Goal: Transaction & Acquisition: Purchase product/service

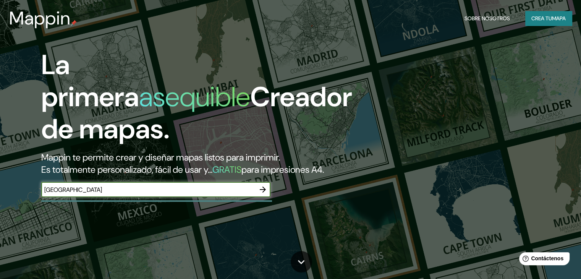
type input "[GEOGRAPHIC_DATA]"
click at [264, 194] on icon "button" at bounding box center [262, 189] width 9 height 9
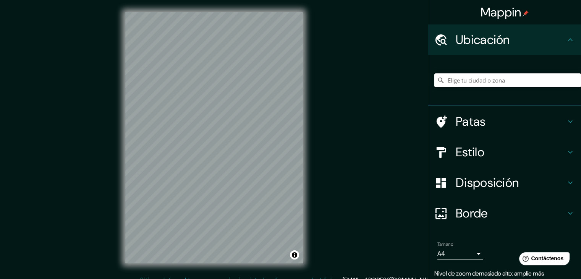
click at [484, 75] on input "Elige tu ciudad o zona" at bounding box center [508, 80] width 147 height 14
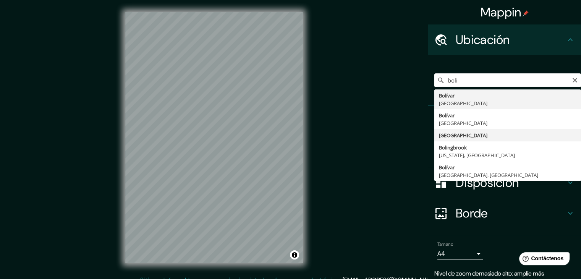
type input "[GEOGRAPHIC_DATA]"
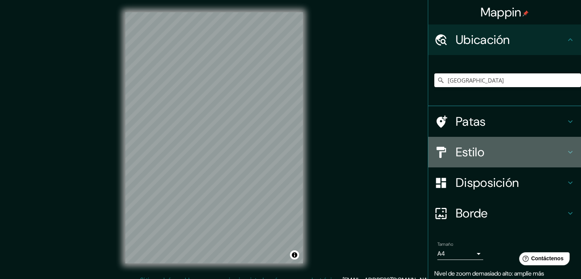
click at [568, 152] on icon at bounding box center [570, 152] width 5 height 3
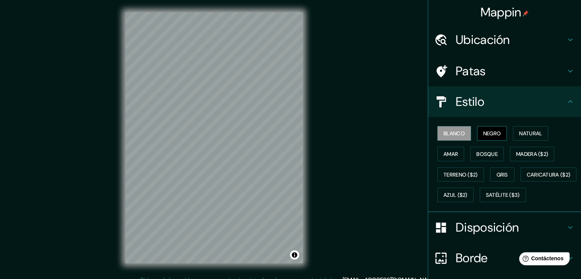
click at [486, 130] on font "Negro" at bounding box center [493, 133] width 18 height 7
click at [520, 130] on font "Natural" at bounding box center [530, 133] width 23 height 7
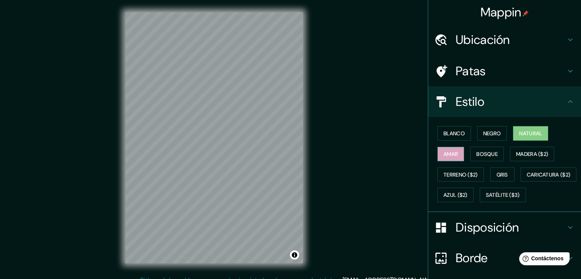
click at [450, 155] on font "Amar" at bounding box center [451, 154] width 15 height 7
click at [477, 154] on font "Bosque" at bounding box center [487, 154] width 21 height 7
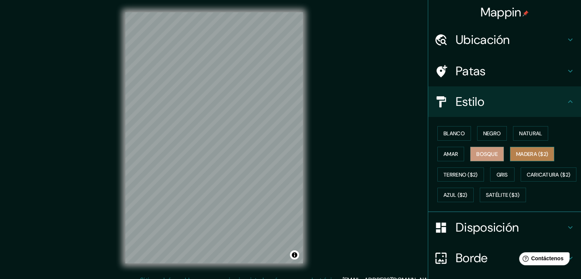
click at [520, 151] on font "Madera ($2)" at bounding box center [532, 154] width 32 height 7
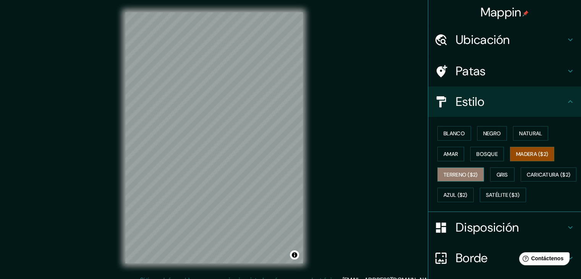
click at [469, 171] on font "Terreno ($2)" at bounding box center [461, 174] width 34 height 7
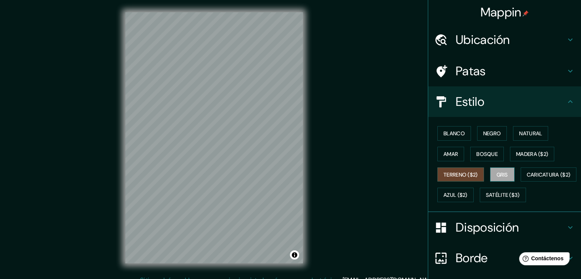
click at [502, 172] on font "Gris" at bounding box center [502, 174] width 11 height 7
click at [521, 130] on font "Natural" at bounding box center [530, 133] width 23 height 7
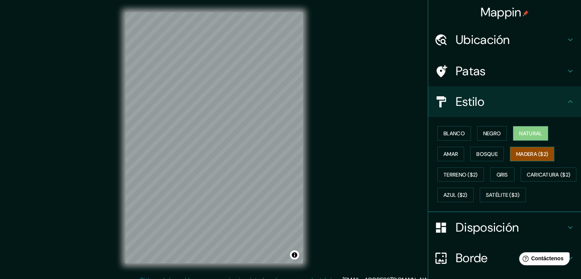
click at [537, 152] on font "Madera ($2)" at bounding box center [532, 154] width 32 height 7
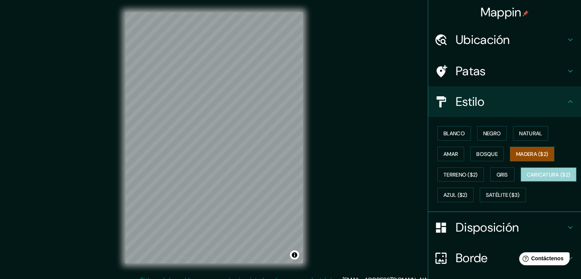
click at [527, 178] on font "Caricatura ($2)" at bounding box center [549, 174] width 44 height 7
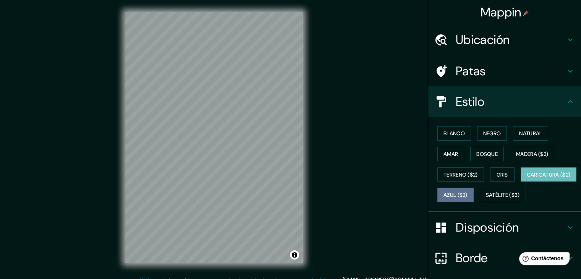
click at [468, 192] on font "Azul ($2)" at bounding box center [456, 195] width 24 height 7
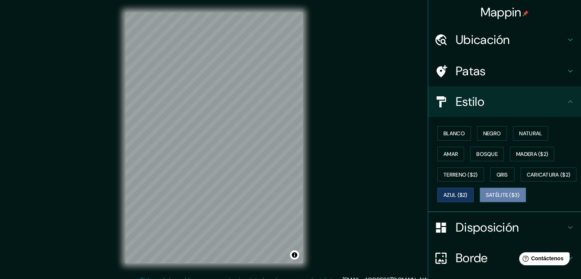
click at [486, 199] on font "Satélite ($3)" at bounding box center [503, 195] width 34 height 7
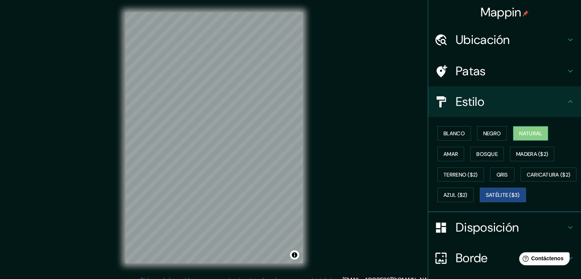
click at [521, 130] on font "Natural" at bounding box center [530, 133] width 23 height 7
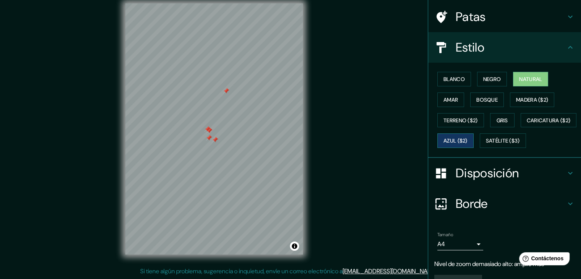
scroll to position [16, 0]
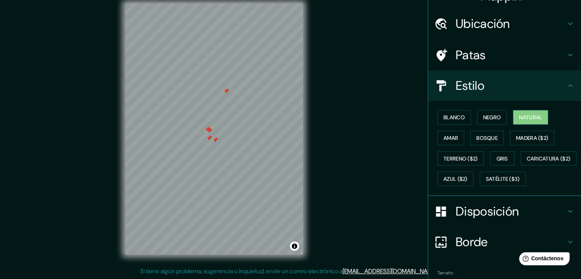
click at [533, 121] on font "Natural" at bounding box center [530, 117] width 23 height 10
click at [488, 116] on font "Negro" at bounding box center [493, 117] width 18 height 7
click at [520, 112] on font "Natural" at bounding box center [530, 117] width 23 height 10
click at [553, 21] on h4 "Ubicación" at bounding box center [511, 23] width 110 height 15
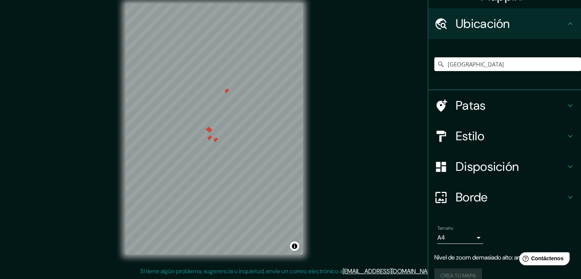
click at [566, 104] on icon at bounding box center [570, 105] width 9 height 9
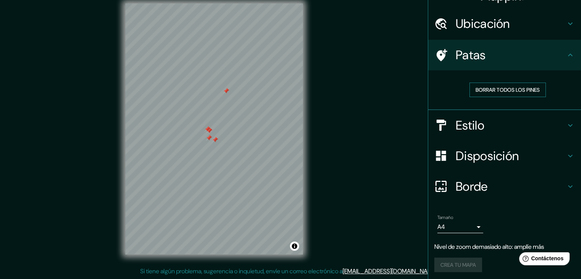
click at [498, 87] on font "Borrar todos los pines" at bounding box center [508, 89] width 64 height 7
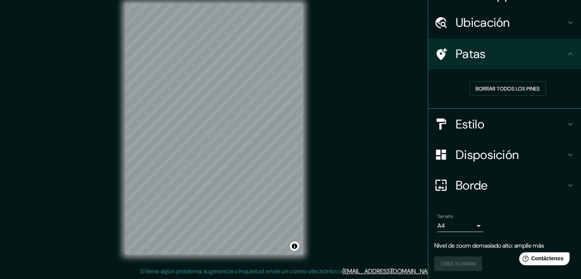
click at [534, 178] on h4 "Borde" at bounding box center [511, 185] width 110 height 15
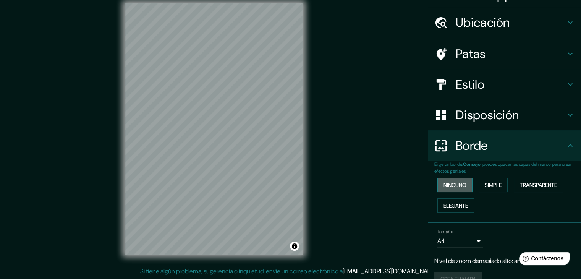
click at [444, 183] on font "Ninguno" at bounding box center [455, 185] width 23 height 7
click at [493, 182] on font "Simple" at bounding box center [493, 185] width 17 height 7
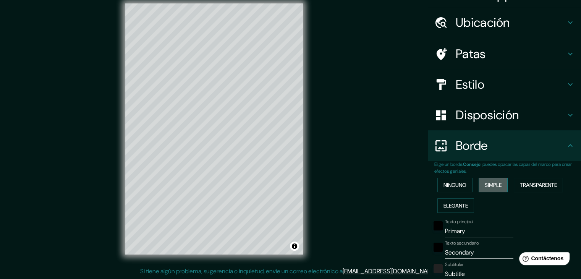
click at [493, 182] on font "Simple" at bounding box center [493, 185] width 17 height 7
type input "37"
click at [540, 187] on font "Transparente" at bounding box center [538, 185] width 37 height 7
type input "223"
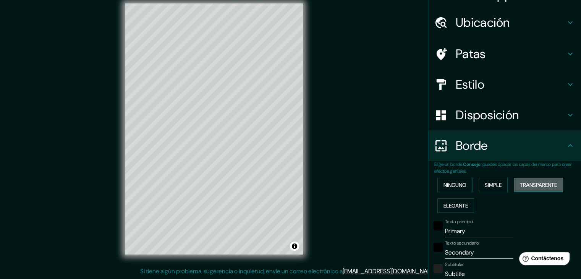
type input "37"
click at [457, 204] on font "Elegante" at bounding box center [456, 205] width 24 height 7
click at [448, 184] on font "Ninguno" at bounding box center [455, 185] width 23 height 7
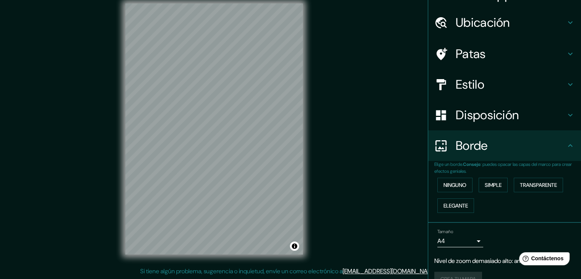
scroll to position [32, 0]
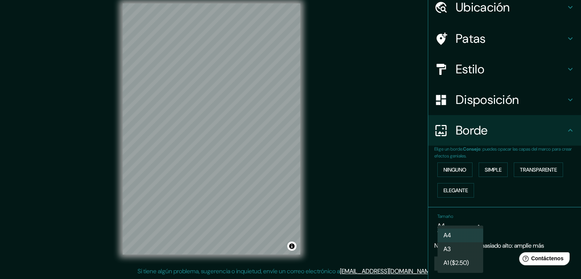
click at [476, 225] on body "Mappin Ubicación Bolivia Patas Estilo Disposición Borde Elige un borde. Consejo…" at bounding box center [290, 130] width 581 height 279
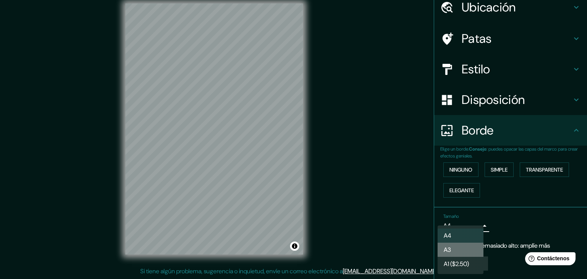
click at [468, 249] on li "A3" at bounding box center [461, 250] width 46 height 14
type input "a4"
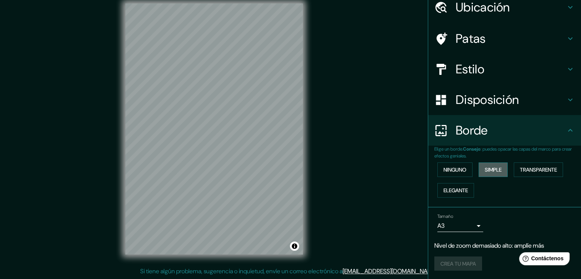
click at [493, 169] on font "Simple" at bounding box center [493, 169] width 17 height 7
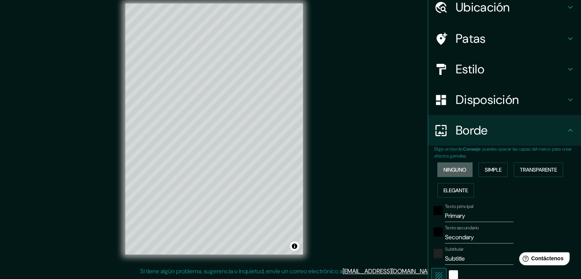
click at [453, 169] on font "Ninguno" at bounding box center [455, 169] width 23 height 7
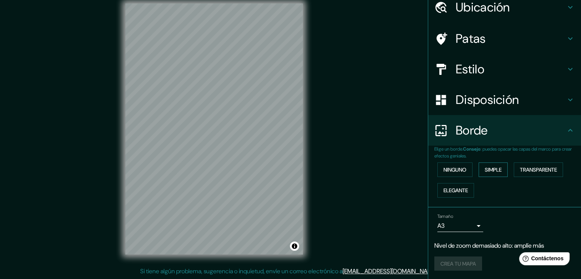
click at [485, 165] on font "Simple" at bounding box center [493, 170] width 17 height 10
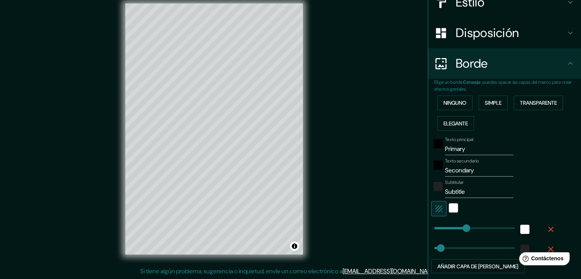
scroll to position [96, 0]
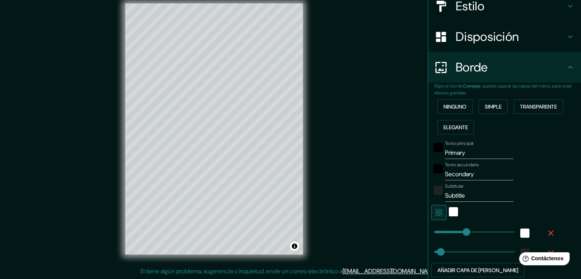
type input "94"
type input "37"
type input "189"
click at [449, 211] on div "blanco" at bounding box center [453, 211] width 9 height 9
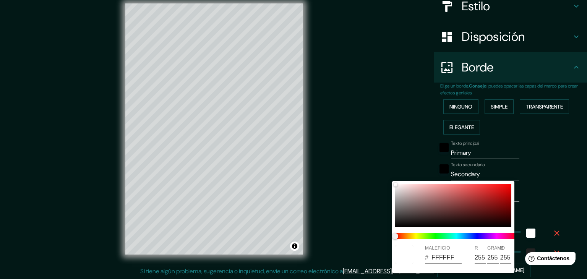
click at [388, 166] on div at bounding box center [293, 139] width 587 height 279
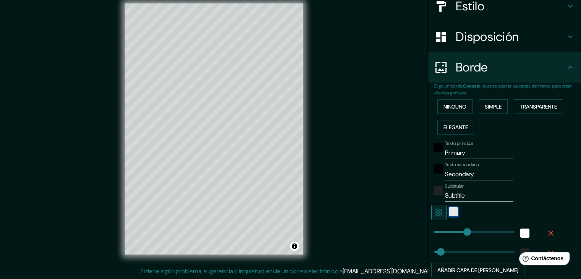
click at [451, 209] on div "blanco" at bounding box center [453, 211] width 9 height 9
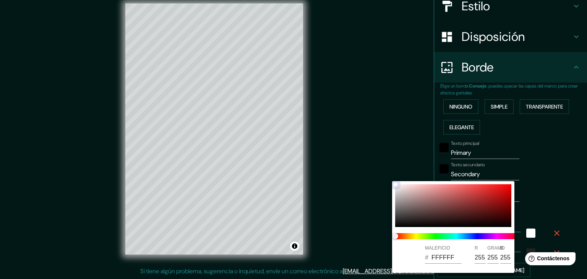
click at [482, 207] on div at bounding box center [453, 205] width 116 height 43
type input "37"
type input "781E1E"
type input "120"
type input "30"
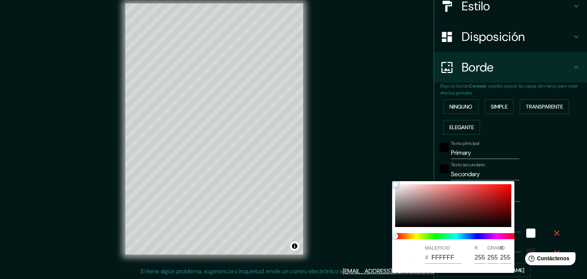
type input "30"
click at [451, 193] on div at bounding box center [453, 205] width 116 height 43
type input "37"
type input "CD6A6A"
type input "205"
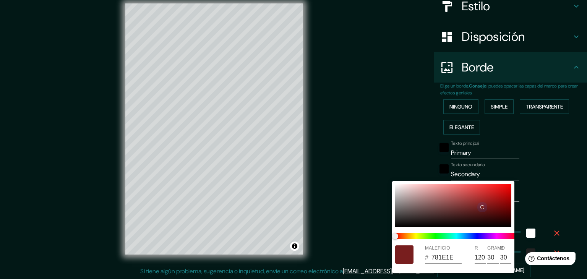
type input "106"
click at [419, 152] on div at bounding box center [293, 139] width 587 height 279
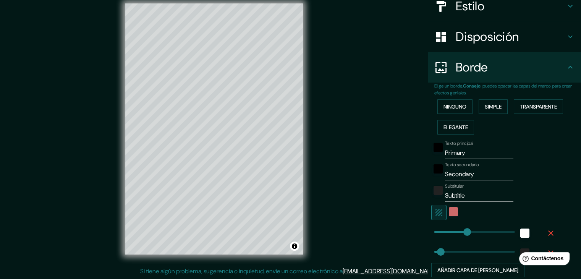
click at [436, 214] on icon "button" at bounding box center [439, 212] width 7 height 7
type input "37"
type input "69"
type input "37"
type input "63"
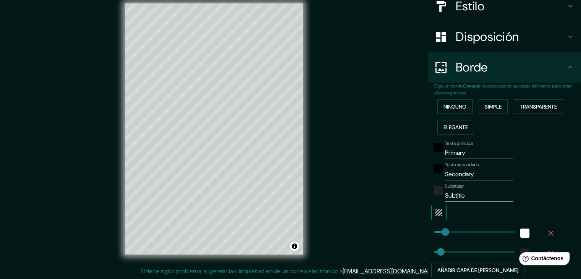
click at [437, 209] on icon "button" at bounding box center [439, 212] width 9 height 9
type input "37"
type input "63"
click at [453, 128] on font "Elegante" at bounding box center [456, 127] width 24 height 7
click at [462, 98] on div "Ninguno Simple Transparente Elegante" at bounding box center [508, 116] width 147 height 41
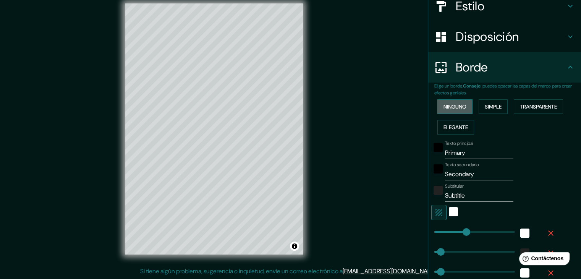
click at [461, 104] on font "Ninguno" at bounding box center [455, 106] width 23 height 7
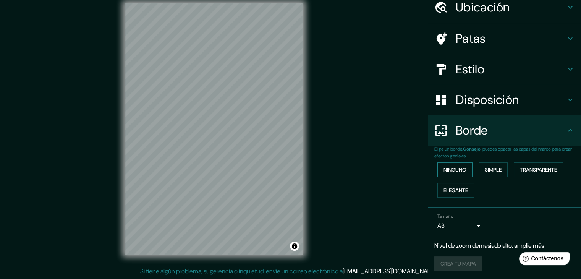
scroll to position [0, 0]
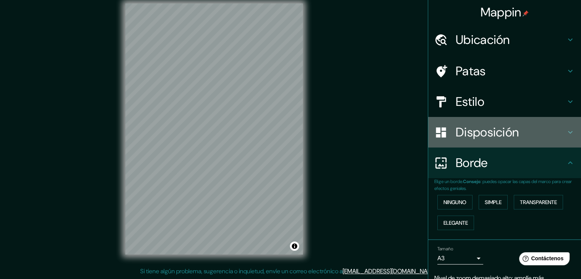
click at [541, 131] on h4 "Disposición" at bounding box center [511, 132] width 110 height 15
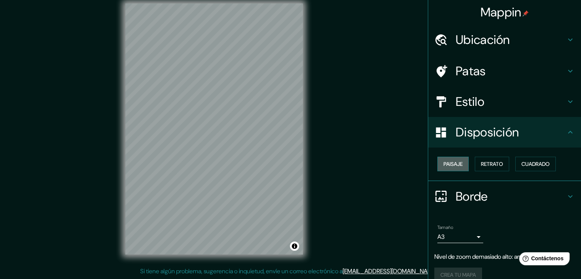
click at [446, 162] on font "Paisaje" at bounding box center [453, 164] width 19 height 7
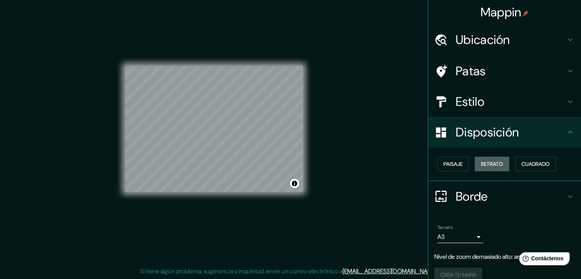
click at [481, 161] on font "Retrato" at bounding box center [492, 164] width 22 height 7
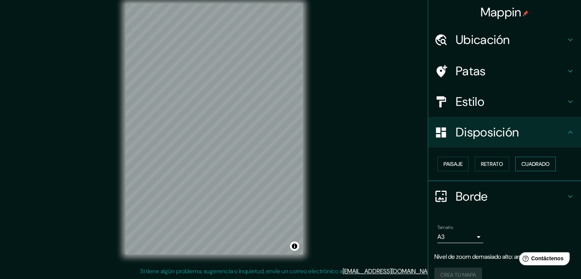
click at [541, 157] on button "Cuadrado" at bounding box center [536, 164] width 41 height 15
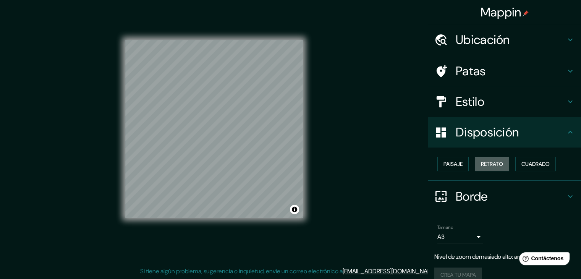
click at [484, 162] on font "Retrato" at bounding box center [492, 164] width 22 height 7
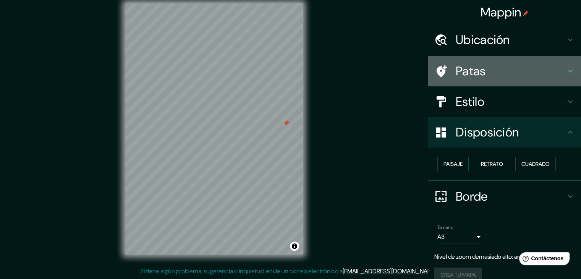
click at [486, 69] on h4 "Patas" at bounding box center [511, 70] width 110 height 15
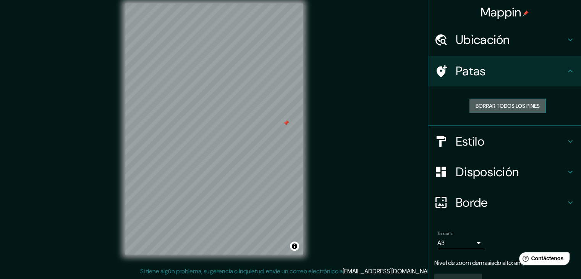
click at [494, 106] on font "Borrar todos los pines" at bounding box center [508, 105] width 64 height 7
click at [482, 201] on font "Borde" at bounding box center [472, 203] width 32 height 16
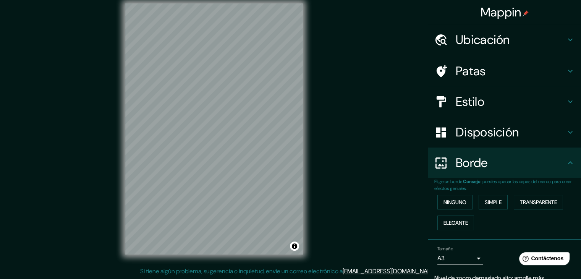
click at [480, 130] on font "Disposición" at bounding box center [487, 132] width 63 height 16
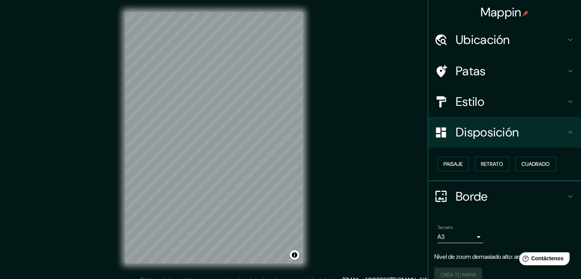
click at [479, 107] on font "Estilo" at bounding box center [470, 102] width 29 height 16
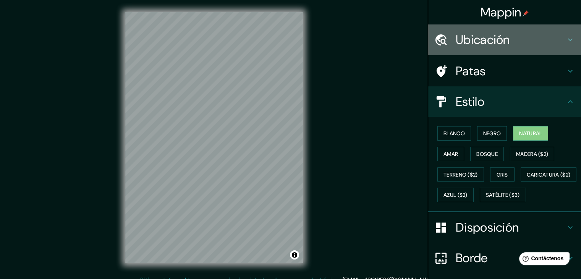
click at [558, 36] on h4 "Ubicación" at bounding box center [511, 39] width 110 height 15
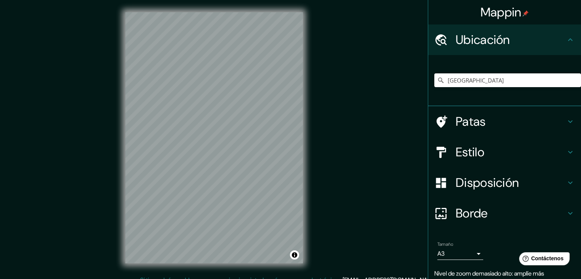
scroll to position [29, 0]
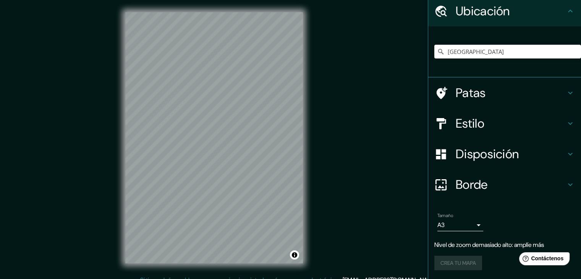
click at [567, 182] on icon at bounding box center [570, 184] width 9 height 9
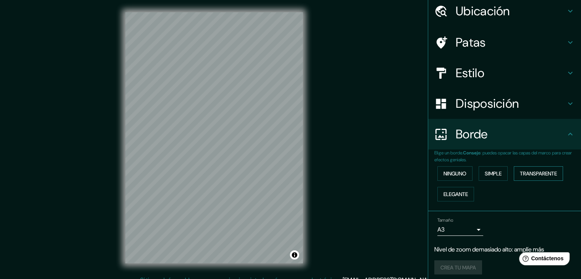
scroll to position [32, 0]
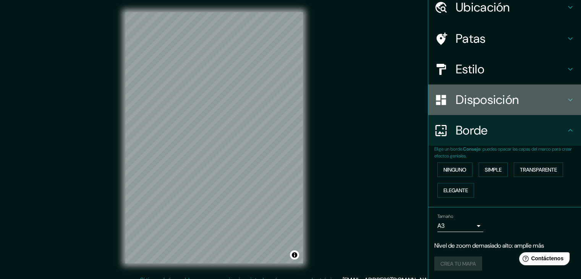
click at [567, 99] on icon at bounding box center [570, 99] width 9 height 9
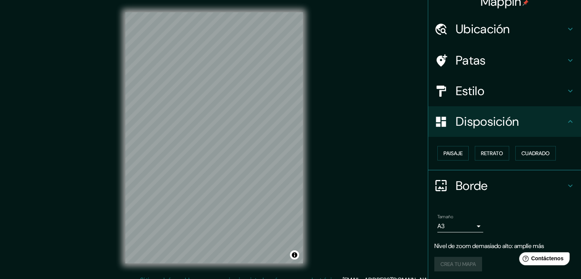
scroll to position [11, 0]
click at [458, 86] on font "Estilo" at bounding box center [470, 91] width 29 height 16
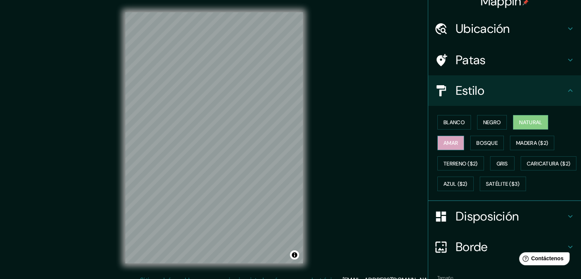
click at [451, 140] on font "Amar" at bounding box center [451, 143] width 15 height 7
click at [489, 140] on font "Bosque" at bounding box center [487, 143] width 21 height 7
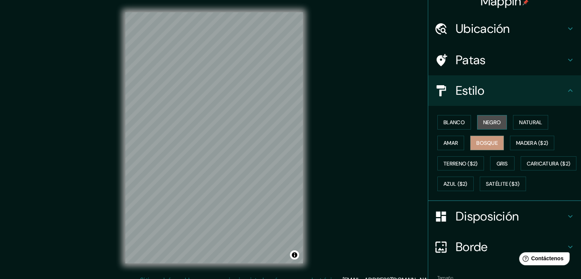
click at [496, 121] on font "Negro" at bounding box center [493, 122] width 18 height 7
click at [447, 124] on font "Blanco" at bounding box center [454, 122] width 21 height 7
click at [485, 120] on font "Negro" at bounding box center [493, 122] width 18 height 7
click at [444, 124] on font "Blanco" at bounding box center [454, 122] width 21 height 7
click at [482, 147] on button "Bosque" at bounding box center [488, 143] width 34 height 15
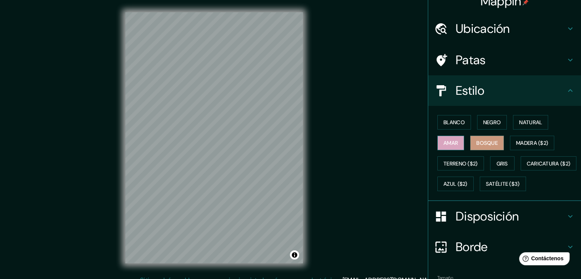
click at [449, 144] on font "Amar" at bounding box center [451, 143] width 15 height 7
click at [521, 122] on font "Natural" at bounding box center [530, 122] width 23 height 7
click at [445, 144] on font "Amar" at bounding box center [451, 143] width 15 height 7
click at [446, 124] on font "Blanco" at bounding box center [454, 122] width 21 height 7
click at [477, 140] on font "Bosque" at bounding box center [487, 143] width 21 height 7
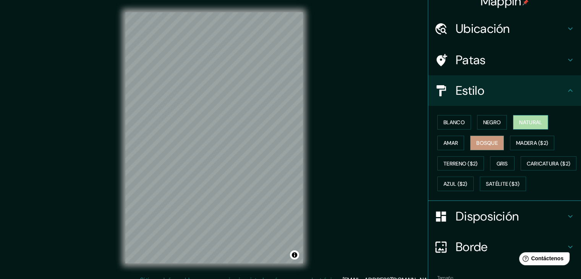
click at [526, 122] on font "Natural" at bounding box center [530, 122] width 23 height 7
click at [499, 160] on font "Gris" at bounding box center [502, 163] width 11 height 7
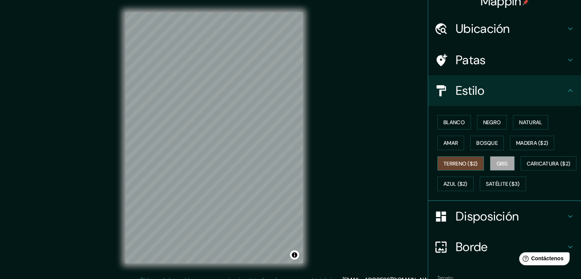
click at [465, 163] on font "Terreno ($2)" at bounding box center [461, 163] width 34 height 7
click at [527, 167] on font "Caricatura ($2)" at bounding box center [549, 163] width 44 height 7
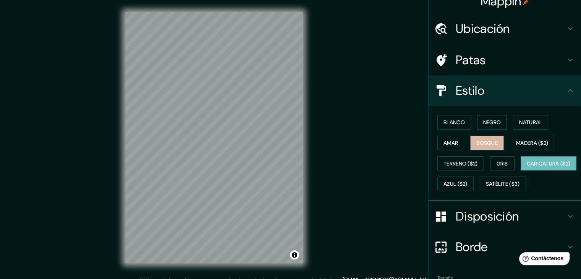
click at [486, 141] on font "Bosque" at bounding box center [487, 143] width 21 height 7
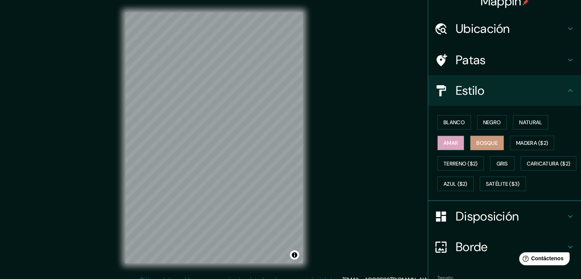
click at [444, 138] on font "Amar" at bounding box center [451, 143] width 15 height 10
click at [527, 120] on font "Natural" at bounding box center [530, 122] width 23 height 7
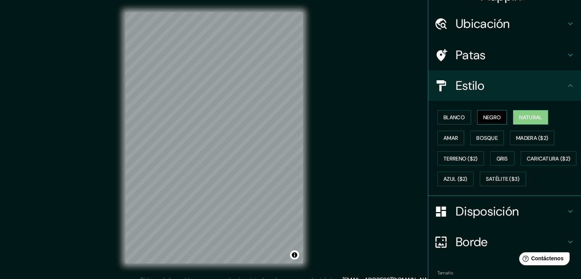
scroll to position [0, 0]
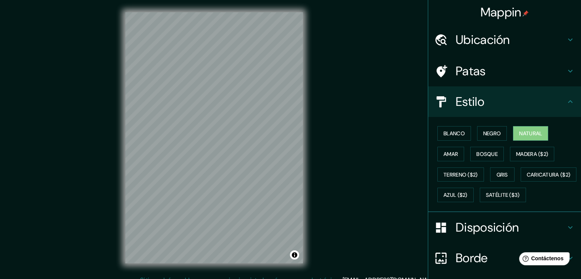
click at [510, 10] on font "Mappin" at bounding box center [501, 12] width 41 height 16
click at [503, 34] on font "Ubicación" at bounding box center [483, 40] width 54 height 16
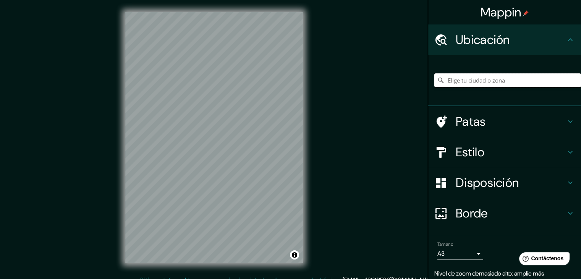
click at [487, 80] on input "Elige tu ciudad o zona" at bounding box center [508, 80] width 147 height 14
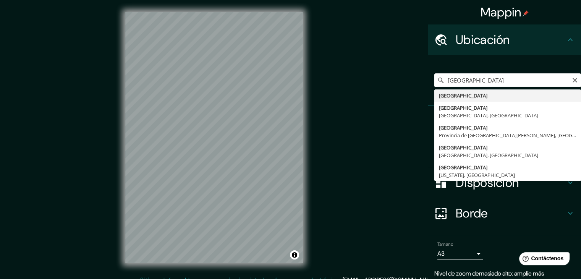
type input "[GEOGRAPHIC_DATA]"
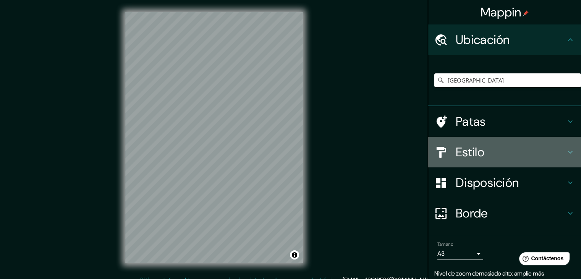
drag, startPoint x: 484, startPoint y: 147, endPoint x: 479, endPoint y: 150, distance: 6.2
click at [482, 148] on h4 "Estilo" at bounding box center [511, 151] width 110 height 15
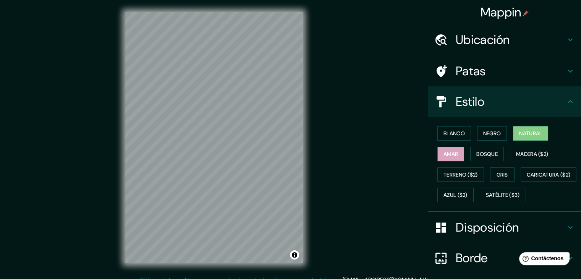
click at [446, 154] on font "Amar" at bounding box center [451, 154] width 15 height 7
click at [519, 130] on font "Natural" at bounding box center [530, 133] width 23 height 7
click at [446, 153] on font "Amar" at bounding box center [451, 154] width 15 height 7
drag, startPoint x: 531, startPoint y: 135, endPoint x: 526, endPoint y: 135, distance: 4.6
click at [529, 135] on font "Natural" at bounding box center [530, 133] width 23 height 7
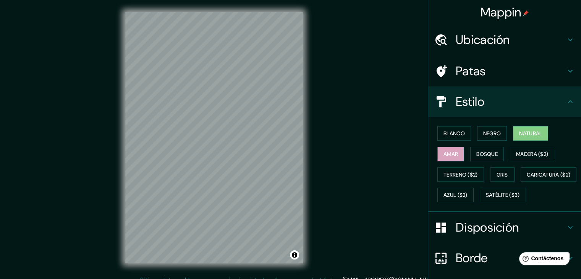
click at [452, 156] on font "Amar" at bounding box center [451, 154] width 15 height 7
click at [486, 133] on font "Negro" at bounding box center [493, 133] width 18 height 7
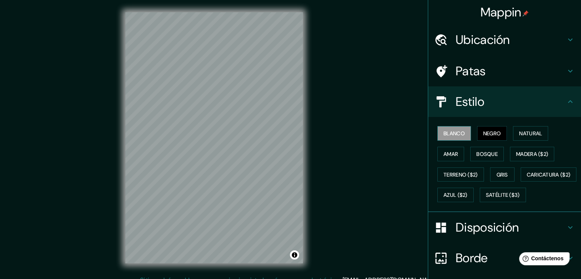
click at [446, 134] on font "Blanco" at bounding box center [454, 133] width 21 height 7
click at [485, 151] on font "Bosque" at bounding box center [487, 154] width 21 height 7
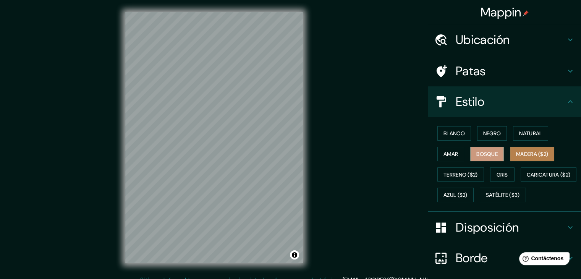
click at [522, 155] on font "Madera ($2)" at bounding box center [532, 154] width 32 height 7
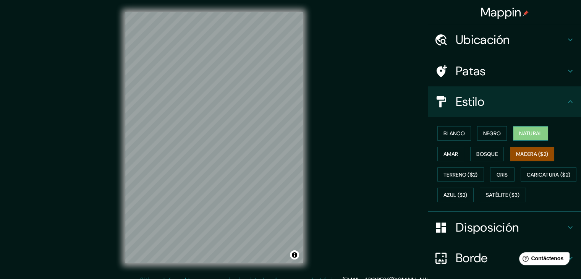
click at [526, 130] on font "Natural" at bounding box center [530, 133] width 23 height 7
click at [491, 27] on div "Ubicación" at bounding box center [504, 39] width 153 height 31
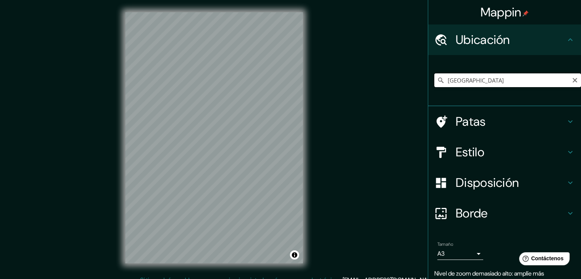
click at [476, 79] on input "[GEOGRAPHIC_DATA]" at bounding box center [508, 80] width 147 height 14
click at [519, 81] on input "[GEOGRAPHIC_DATA], [GEOGRAPHIC_DATA], [GEOGRAPHIC_DATA], [GEOGRAPHIC_DATA]" at bounding box center [508, 80] width 147 height 14
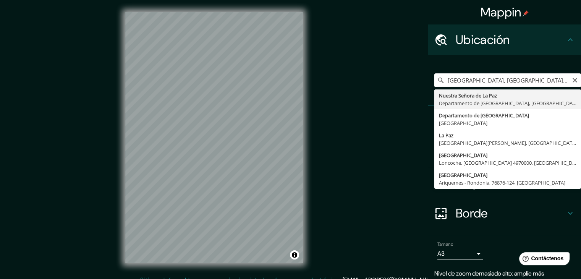
type input "[GEOGRAPHIC_DATA], [GEOGRAPHIC_DATA], [GEOGRAPHIC_DATA]"
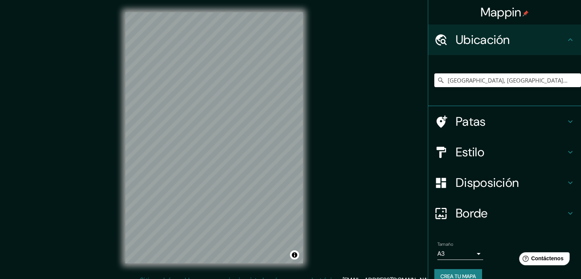
click at [394, 161] on div "Mappin Ubicación [GEOGRAPHIC_DATA], [GEOGRAPHIC_DATA], [GEOGRAPHIC_DATA] Patas …" at bounding box center [290, 144] width 581 height 288
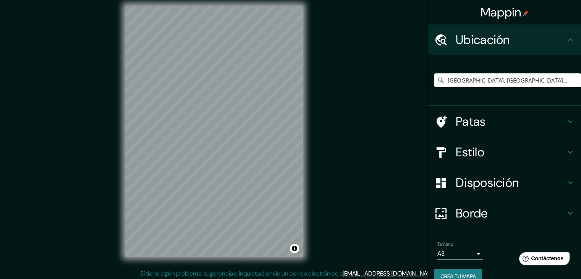
scroll to position [9, 0]
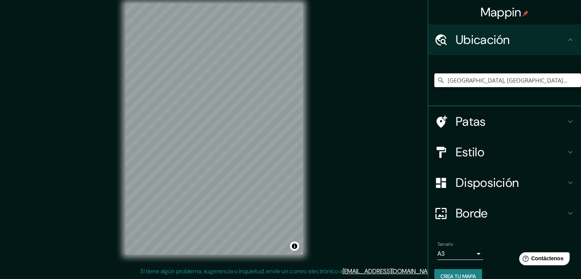
click at [308, 130] on div "© Mapbox © OpenStreetMap Improve this map" at bounding box center [214, 129] width 202 height 276
click at [313, 110] on div "© Mapbox © OpenStreetMap Improve this map" at bounding box center [214, 129] width 202 height 276
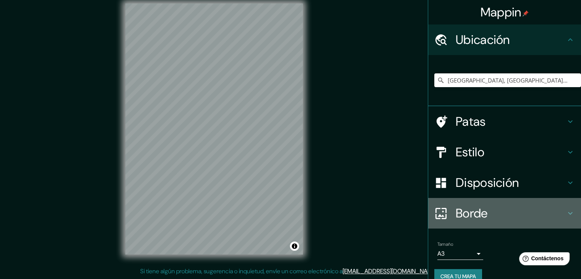
click at [469, 212] on font "Borde" at bounding box center [472, 213] width 32 height 16
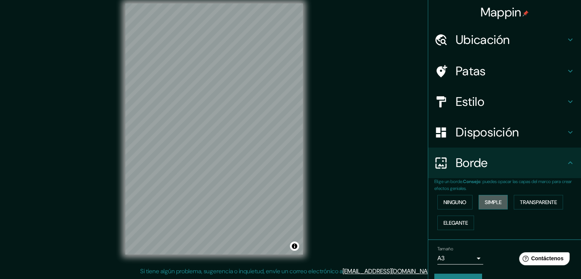
click at [485, 199] on font "Simple" at bounding box center [493, 202] width 17 height 7
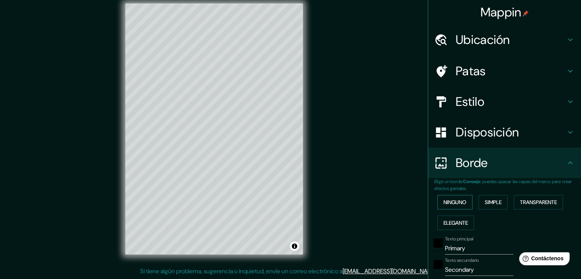
click at [450, 204] on font "Ninguno" at bounding box center [455, 202] width 23 height 7
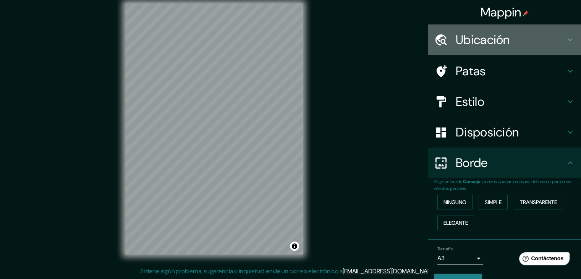
click at [497, 40] on font "Ubicación" at bounding box center [483, 40] width 54 height 16
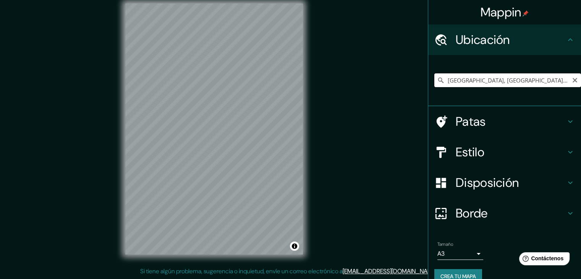
click at [518, 82] on input "[GEOGRAPHIC_DATA], [GEOGRAPHIC_DATA], [GEOGRAPHIC_DATA]" at bounding box center [508, 80] width 147 height 14
click at [572, 81] on icon "Claro" at bounding box center [575, 80] width 6 height 6
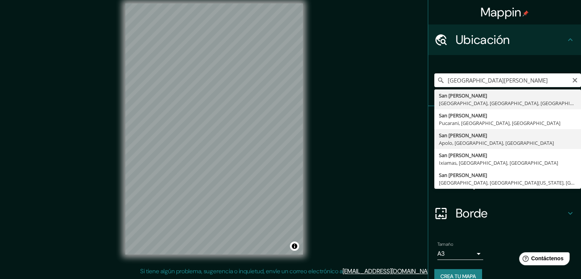
type input "[GEOGRAPHIC_DATA][PERSON_NAME], [GEOGRAPHIC_DATA], [GEOGRAPHIC_DATA]"
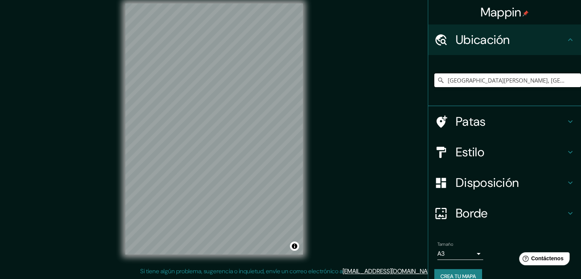
scroll to position [0, 0]
click at [492, 123] on h4 "Patas" at bounding box center [511, 121] width 110 height 15
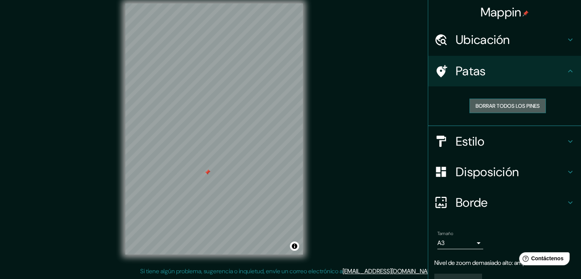
click at [506, 107] on font "Borrar todos los pines" at bounding box center [508, 105] width 64 height 7
